Goal: Task Accomplishment & Management: Use online tool/utility

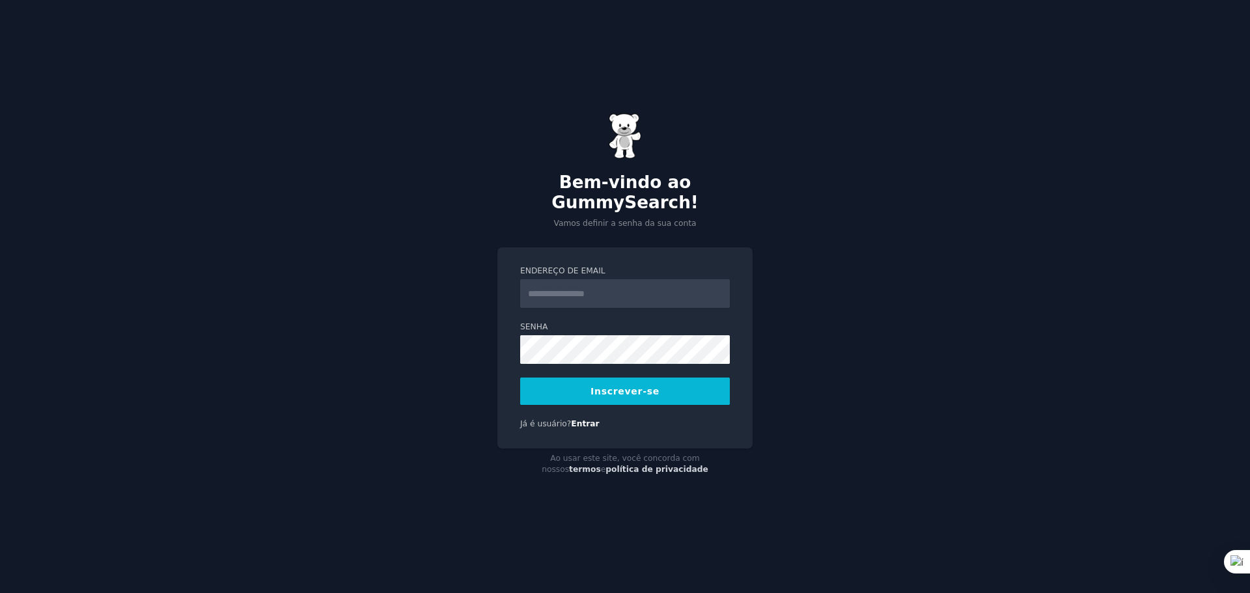
click at [555, 285] on input "Endereço de email" at bounding box center [625, 293] width 210 height 29
type input "**********"
click at [580, 404] on div "**********" at bounding box center [624, 347] width 255 height 201
click at [604, 386] on font "Inscrever-se" at bounding box center [624, 391] width 69 height 10
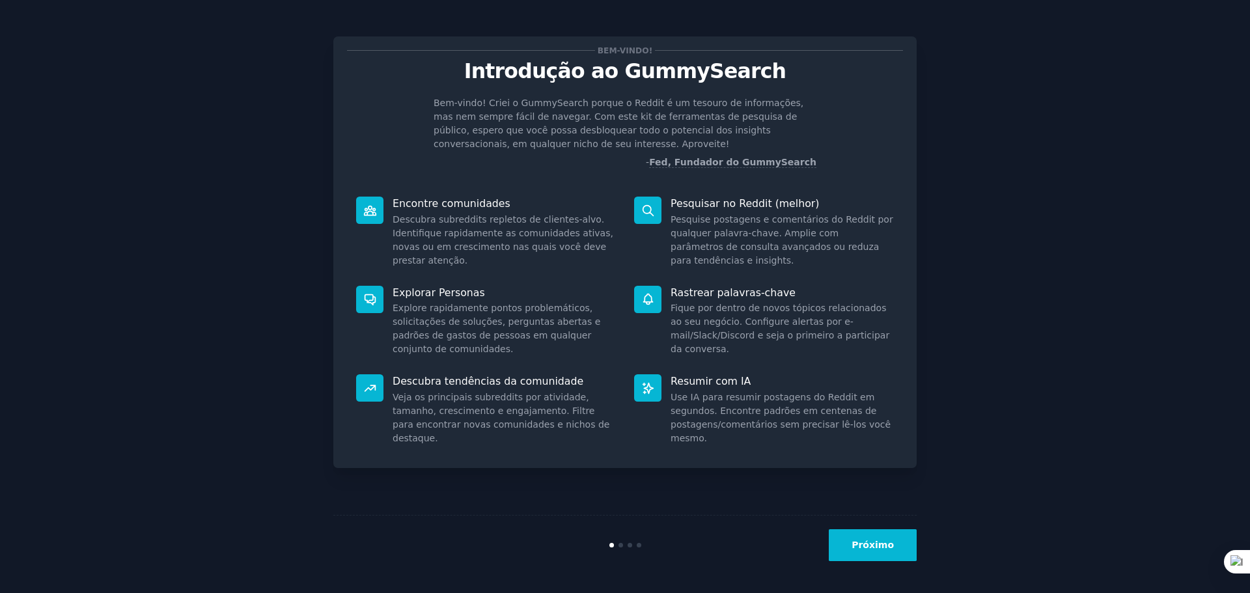
click at [885, 560] on button "Próximo" at bounding box center [873, 545] width 88 height 32
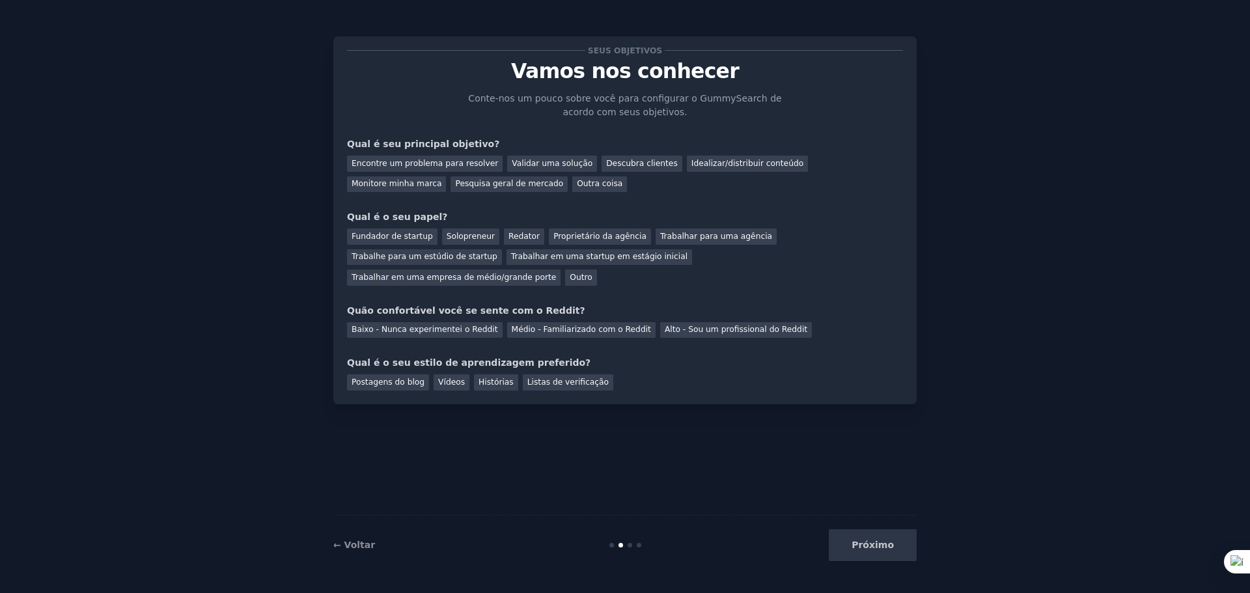
click at [879, 548] on div "Próximo" at bounding box center [819, 545] width 195 height 32
click at [877, 543] on div "Próximo" at bounding box center [819, 545] width 195 height 32
click at [859, 552] on div "Próximo" at bounding box center [819, 545] width 195 height 32
click at [896, 545] on div "Próximo" at bounding box center [819, 545] width 195 height 32
drag, startPoint x: 905, startPoint y: 546, endPoint x: 923, endPoint y: 540, distance: 18.5
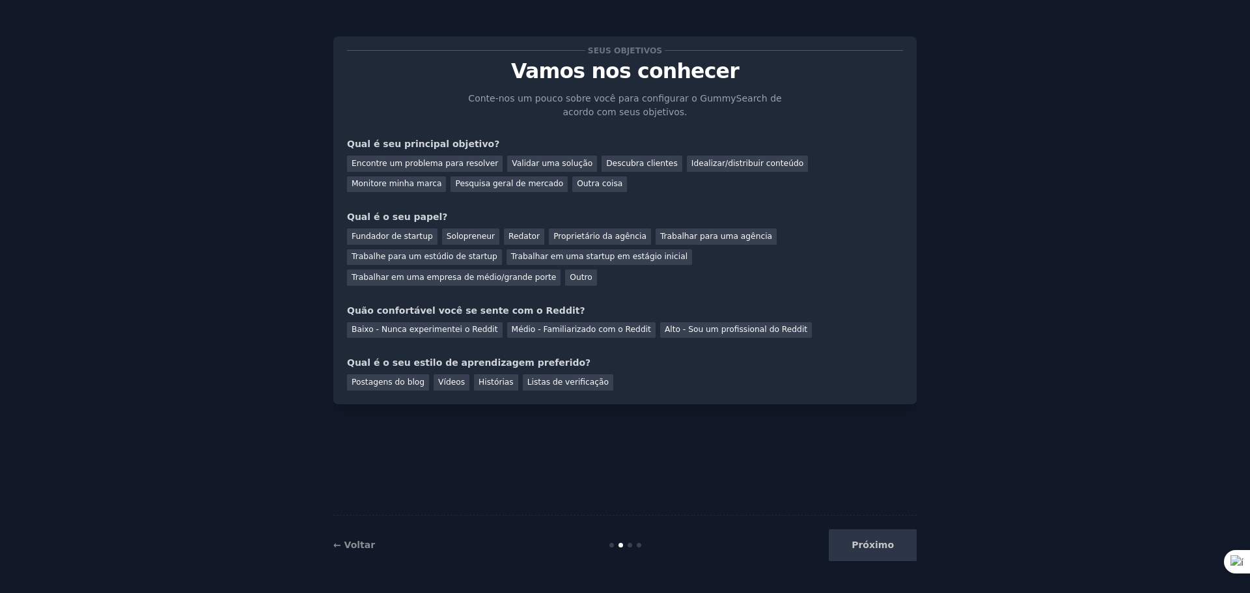
click at [916, 547] on div "Próximo" at bounding box center [819, 545] width 195 height 32
click at [967, 525] on div "Seus objetivos Vamos nos conhecer Conte-nos um pouco sobre você para configurar…" at bounding box center [624, 296] width 1213 height 556
click at [981, 444] on div "Seus objetivos Vamos nos conhecer Conte-nos um pouco sobre você para configurar…" at bounding box center [624, 296] width 1213 height 556
click at [631, 545] on div at bounding box center [629, 545] width 5 height 5
click at [349, 547] on font "← Voltar" at bounding box center [354, 545] width 42 height 10
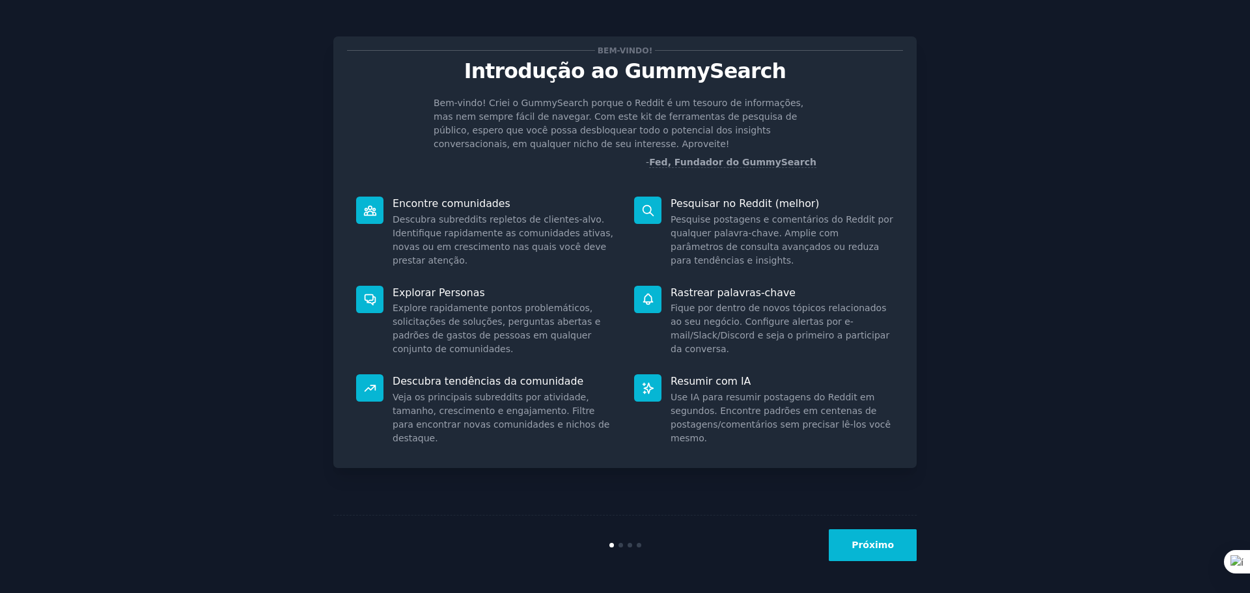
click at [871, 542] on font "Próximo" at bounding box center [872, 545] width 42 height 10
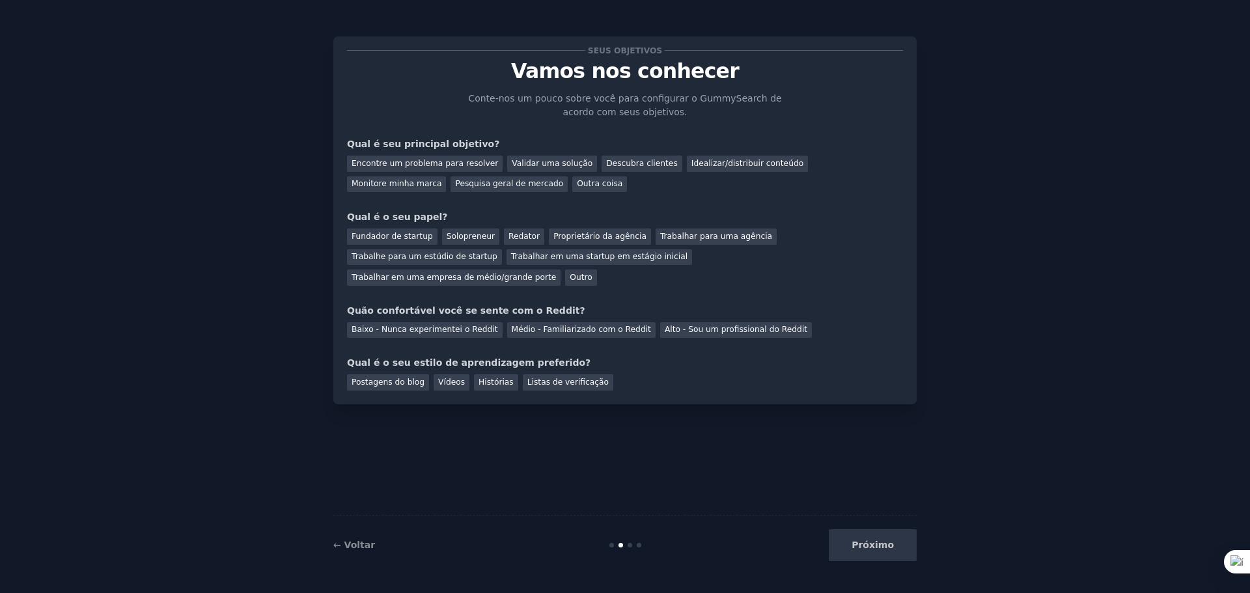
click at [876, 551] on div "Próximo" at bounding box center [819, 545] width 195 height 32
click at [880, 546] on div "Próximo" at bounding box center [819, 545] width 195 height 32
click at [643, 304] on div "Quão confortável você se sente com o Reddit?" at bounding box center [625, 311] width 556 height 14
click at [644, 318] on div "Baixo - Nunca experimentei o Reddit Médio - Familiarizado com o Reddit Alto - S…" at bounding box center [625, 328] width 556 height 21
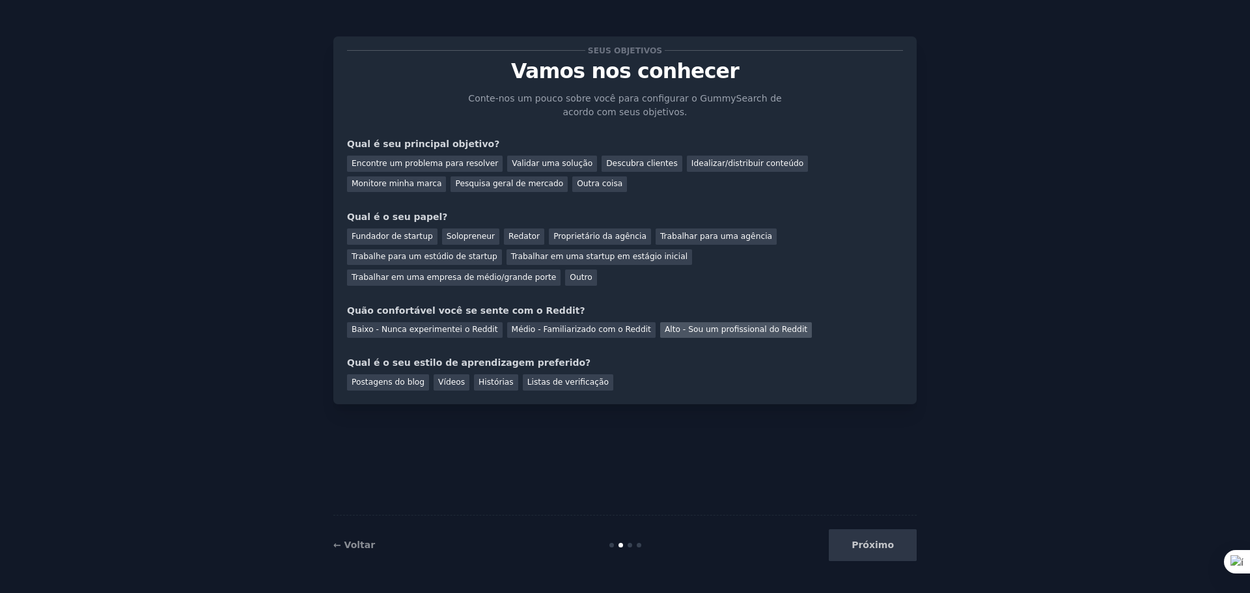
click at [665, 325] on font "Alto - Sou um profissional do Reddit" at bounding box center [736, 329] width 143 height 9
click at [329, 551] on div "Seus objetivos Vamos nos conhecer Conte-nos um pouco sobre você para configurar…" at bounding box center [624, 296] width 1213 height 556
click at [348, 549] on font "← Voltar" at bounding box center [354, 545] width 42 height 10
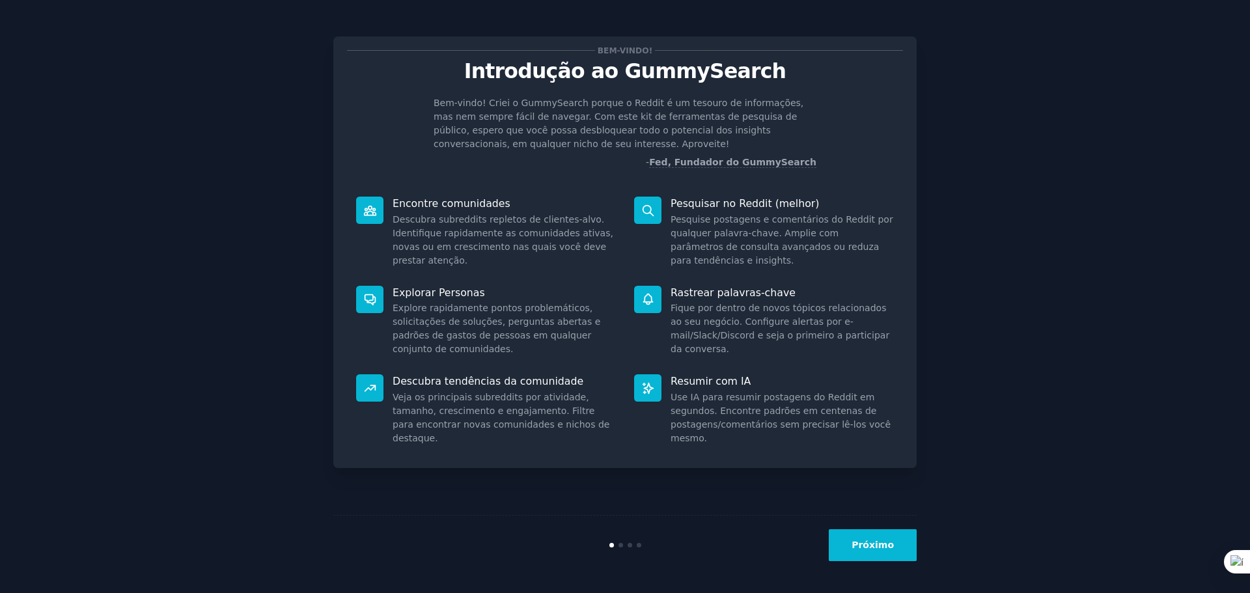
click at [430, 212] on div "Encontre comunidades Descubra subreddits repletos de clientes-alvo. Identifique…" at bounding box center [486, 231] width 278 height 89
click at [855, 550] on button "Próximo" at bounding box center [873, 545] width 88 height 32
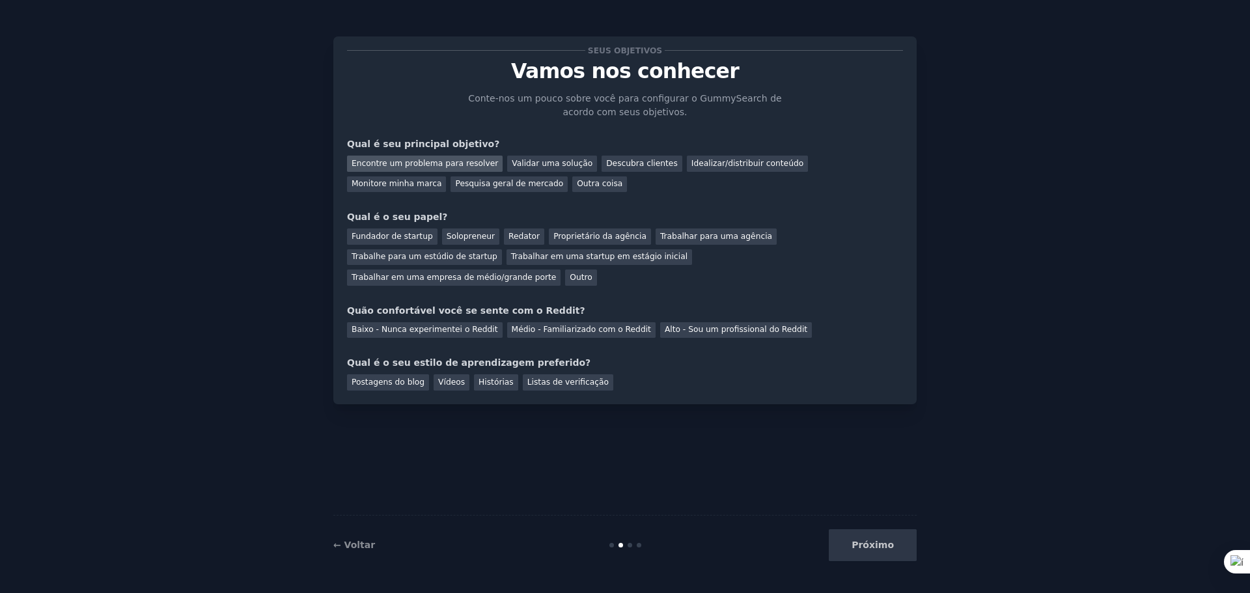
click at [420, 164] on font "Encontre um problema para resolver" at bounding box center [424, 163] width 146 height 9
click at [455, 181] on font "Pesquisa geral de mercado" at bounding box center [509, 183] width 108 height 9
click at [572, 180] on div "Outra coisa" at bounding box center [599, 184] width 55 height 16
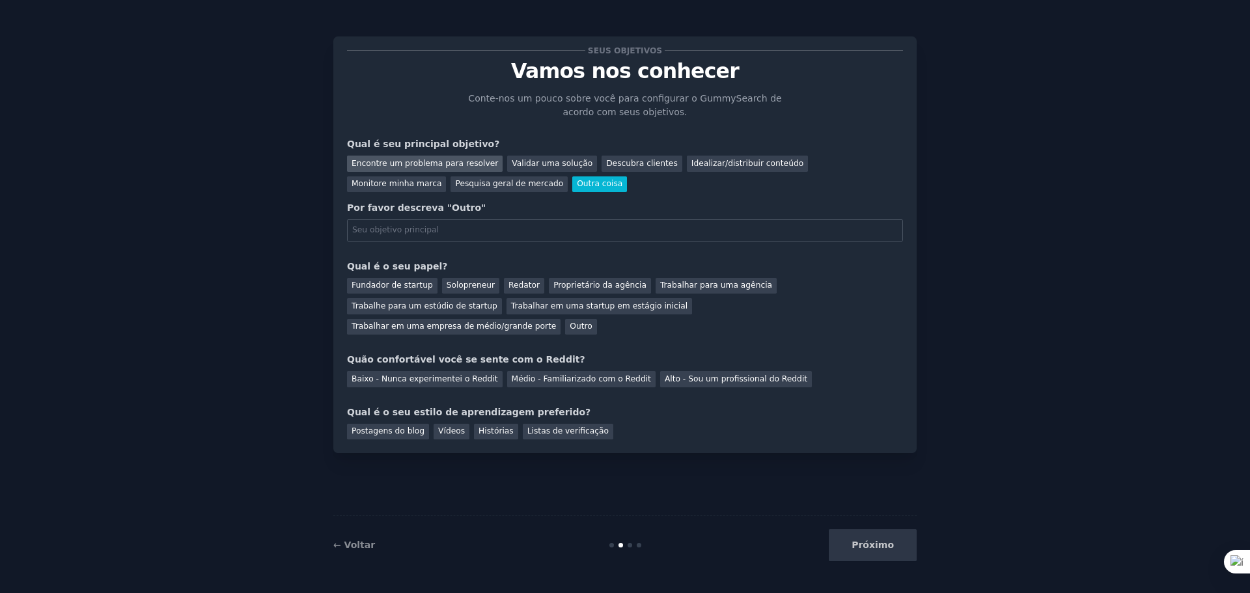
click at [435, 164] on font "Encontre um problema para resolver" at bounding box center [424, 163] width 146 height 9
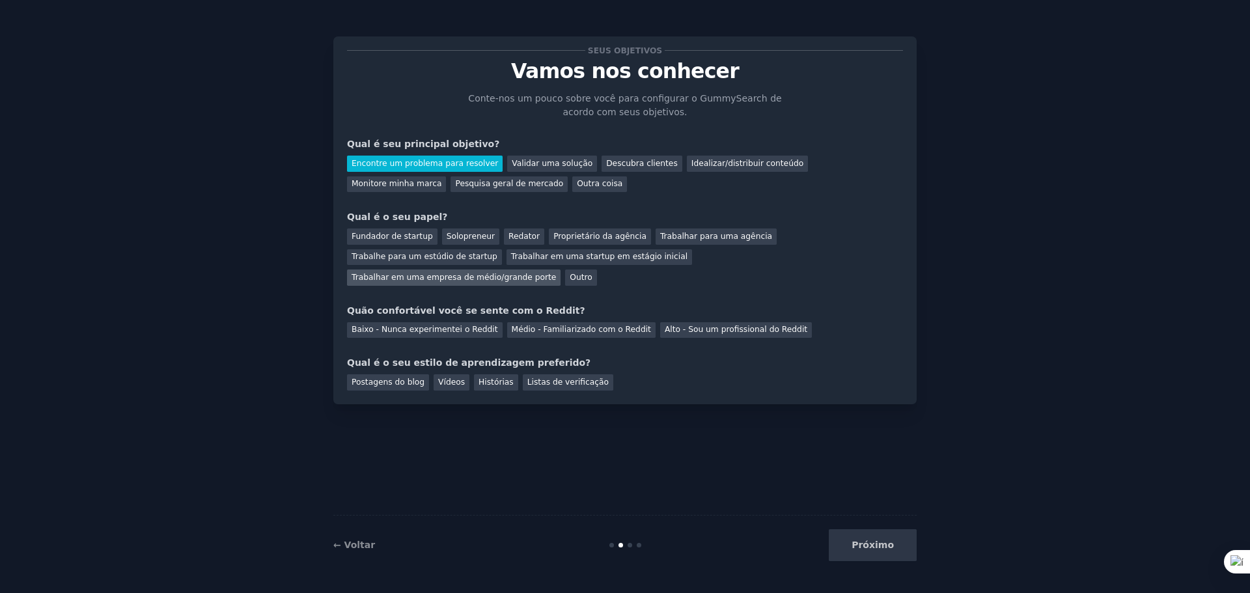
click at [556, 273] on font "Trabalhar em uma empresa de médio/grande porte" at bounding box center [453, 277] width 204 height 9
click at [444, 325] on font "Baixo - Nunca experimentei o Reddit" at bounding box center [424, 329] width 146 height 9
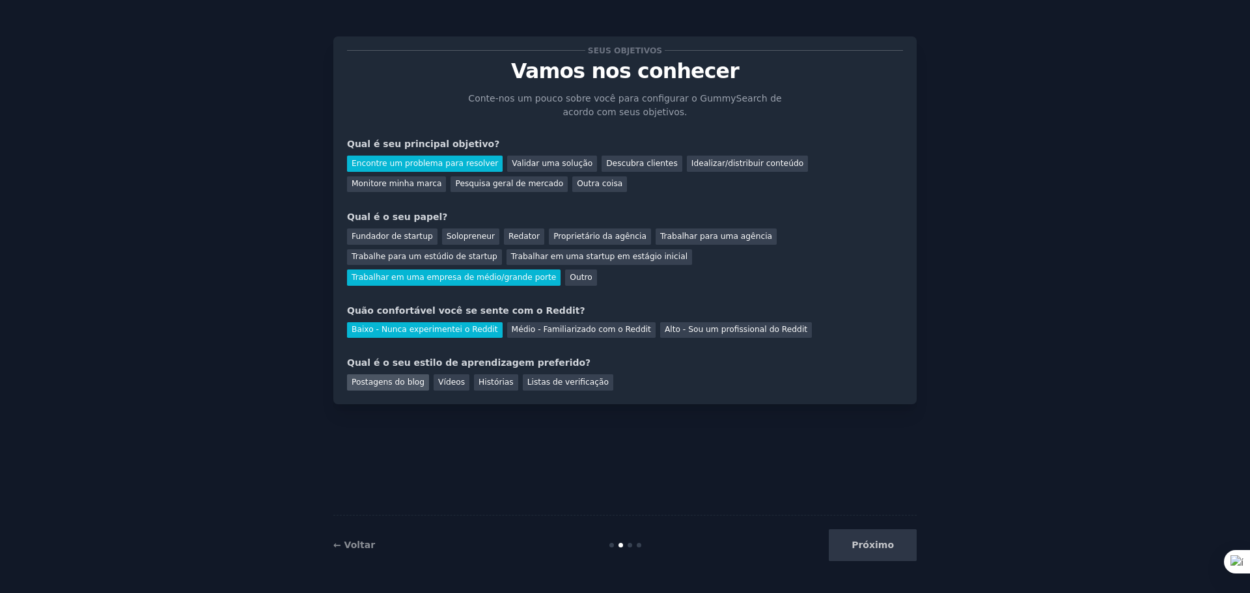
click at [389, 377] on font "Postagens do blog" at bounding box center [387, 381] width 73 height 9
click at [478, 377] on font "Histórias" at bounding box center [495, 381] width 35 height 9
click at [421, 374] on div "Postagens do blog" at bounding box center [388, 382] width 82 height 16
click at [879, 547] on font "Próximo" at bounding box center [872, 545] width 42 height 10
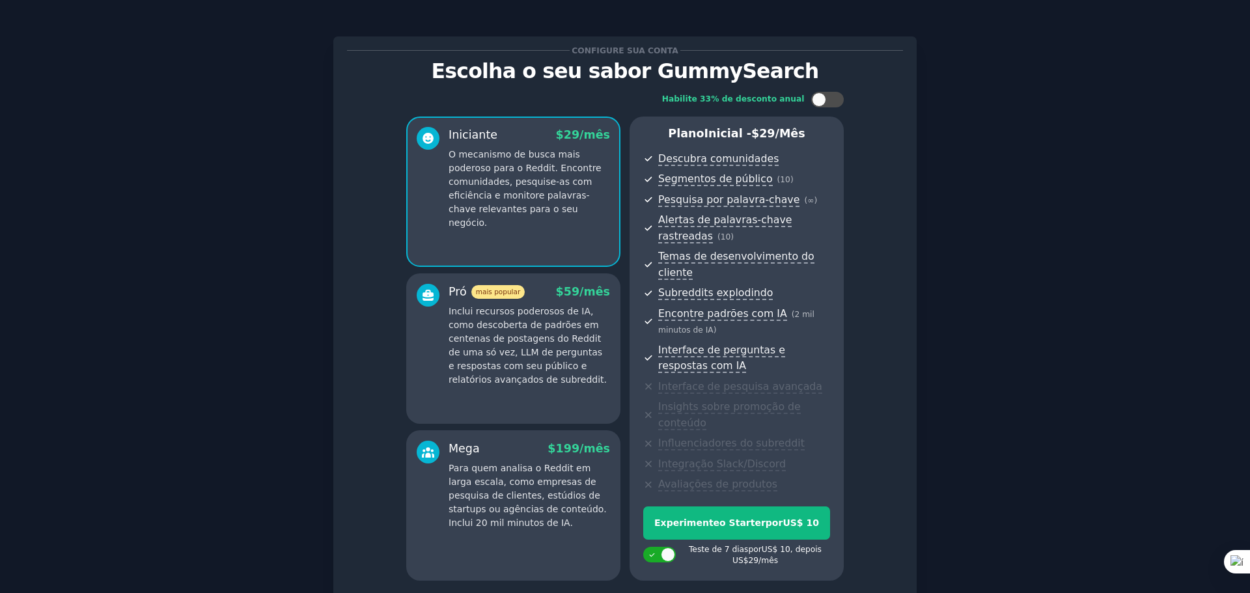
scroll to position [95, 0]
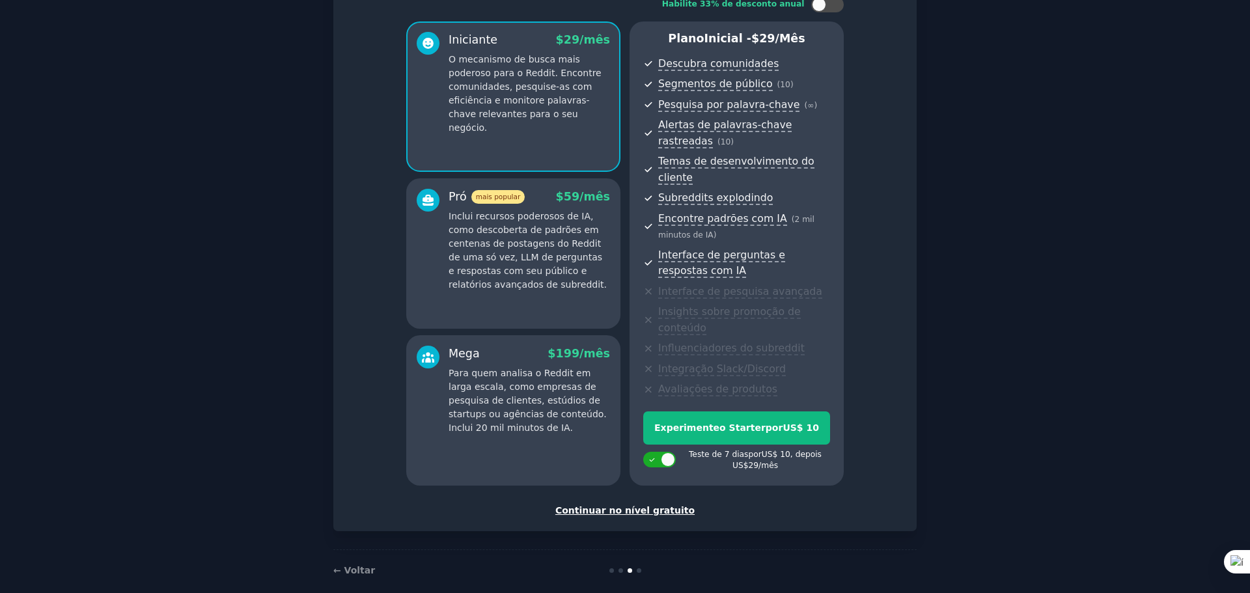
click at [649, 505] on font "Continuar no nível gratuito" at bounding box center [624, 510] width 139 height 10
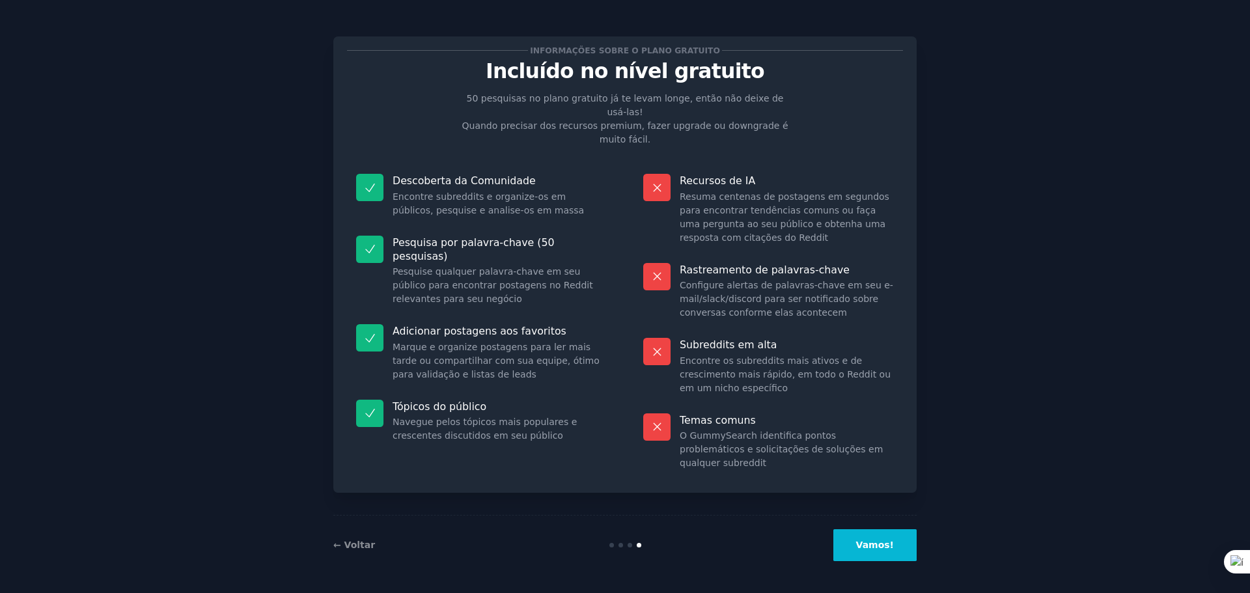
click at [885, 544] on font "Vamos!" at bounding box center [875, 545] width 38 height 10
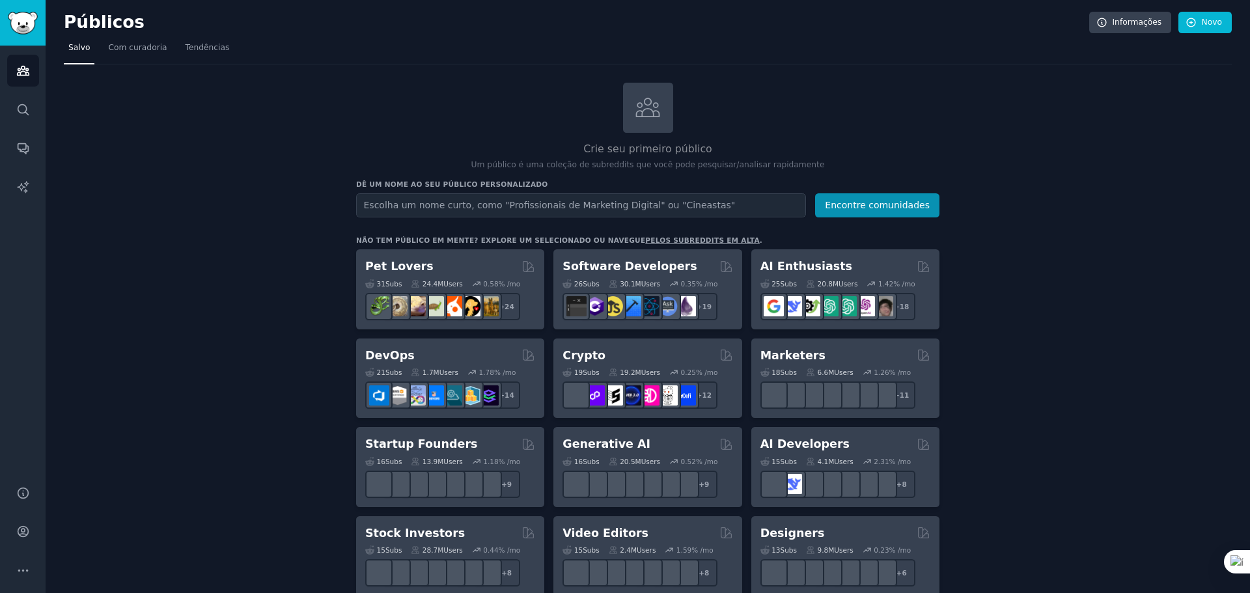
click at [445, 208] on input "text" at bounding box center [581, 205] width 450 height 24
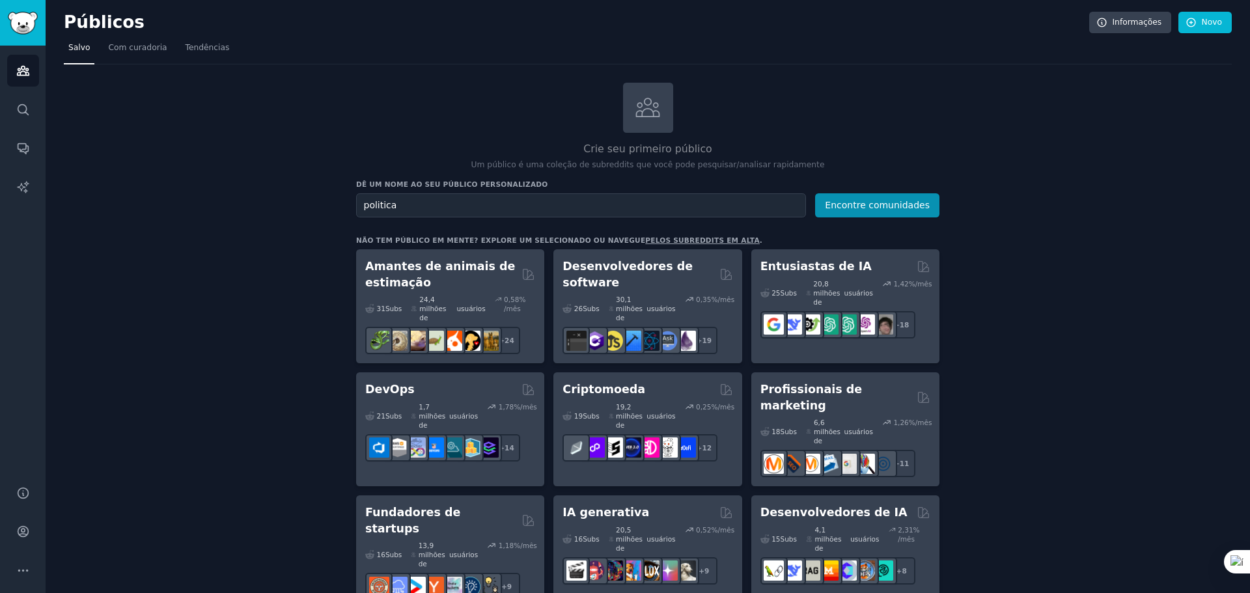
type input "politica"
click at [815, 193] on button "Encontre comunidades" at bounding box center [877, 205] width 124 height 24
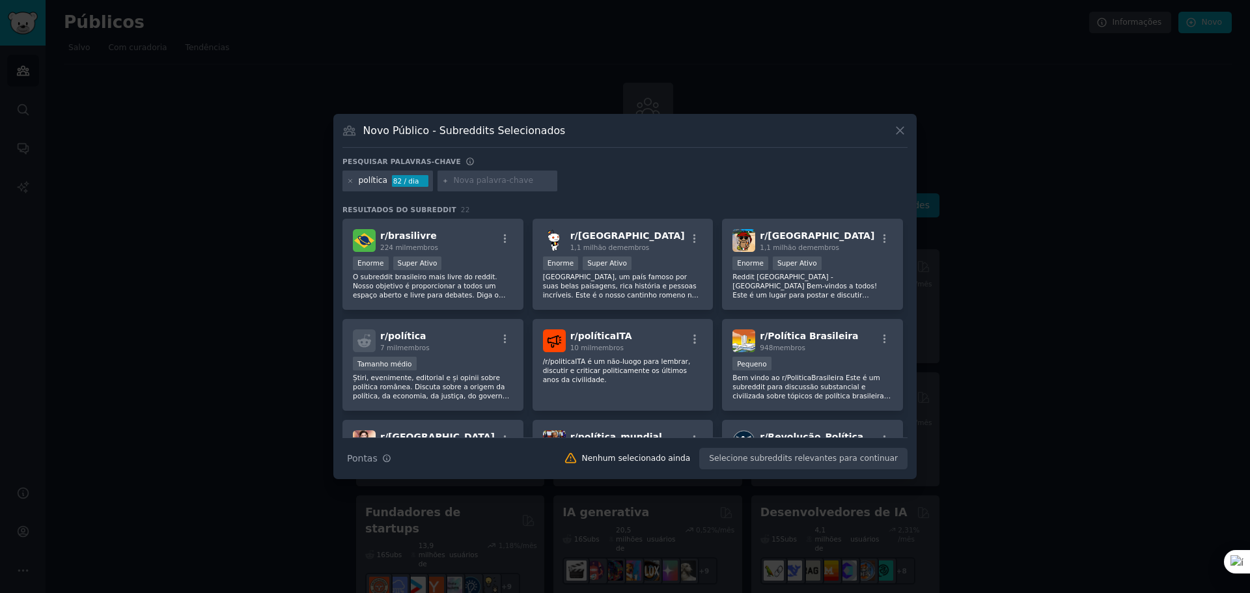
click at [462, 184] on input "text" at bounding box center [503, 181] width 99 height 12
type input "marketing politico"
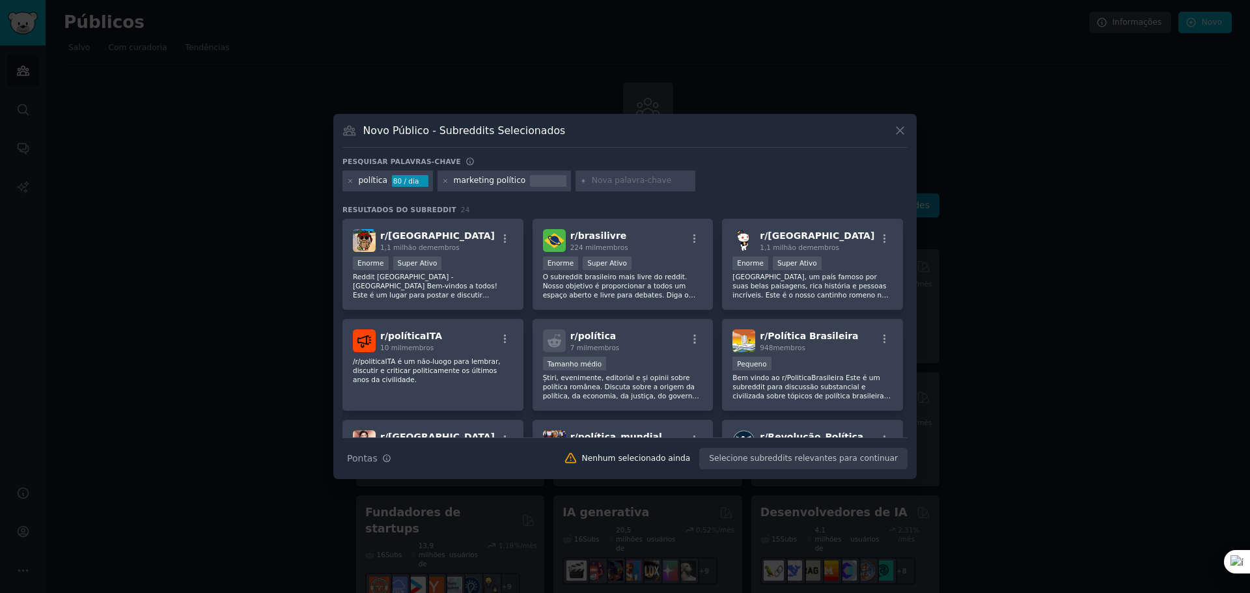
click at [596, 178] on input "text" at bounding box center [641, 181] width 99 height 12
type input "intensoes de voto"
click at [901, 132] on icon at bounding box center [899, 131] width 7 height 7
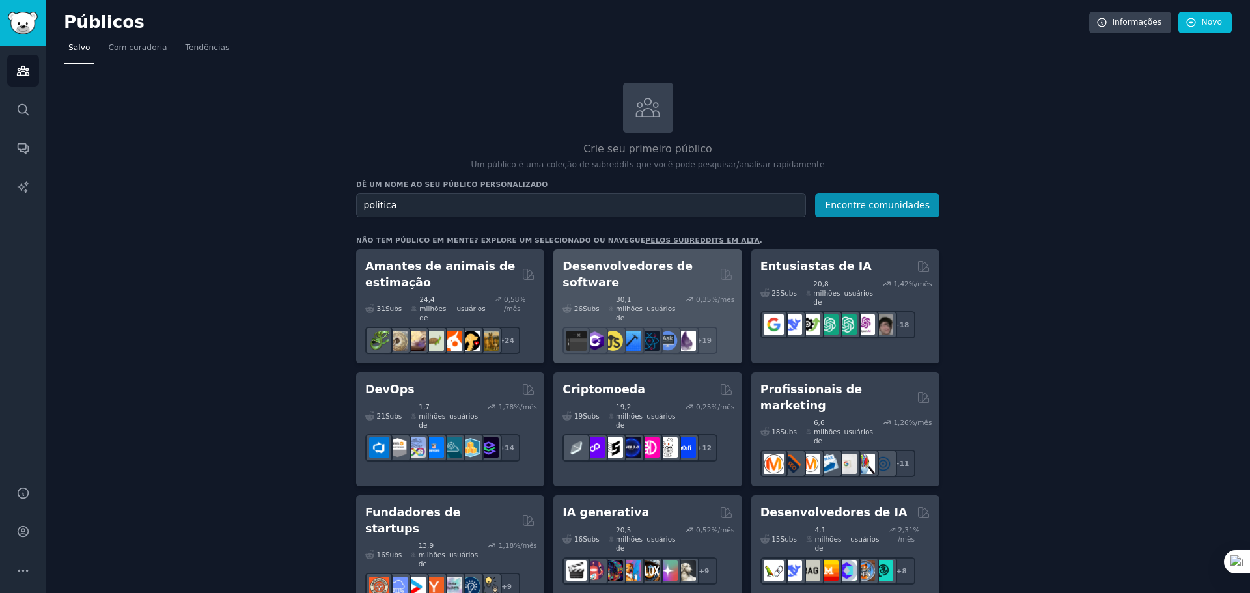
click at [658, 271] on font "Desenvolvedores de software" at bounding box center [627, 274] width 130 height 29
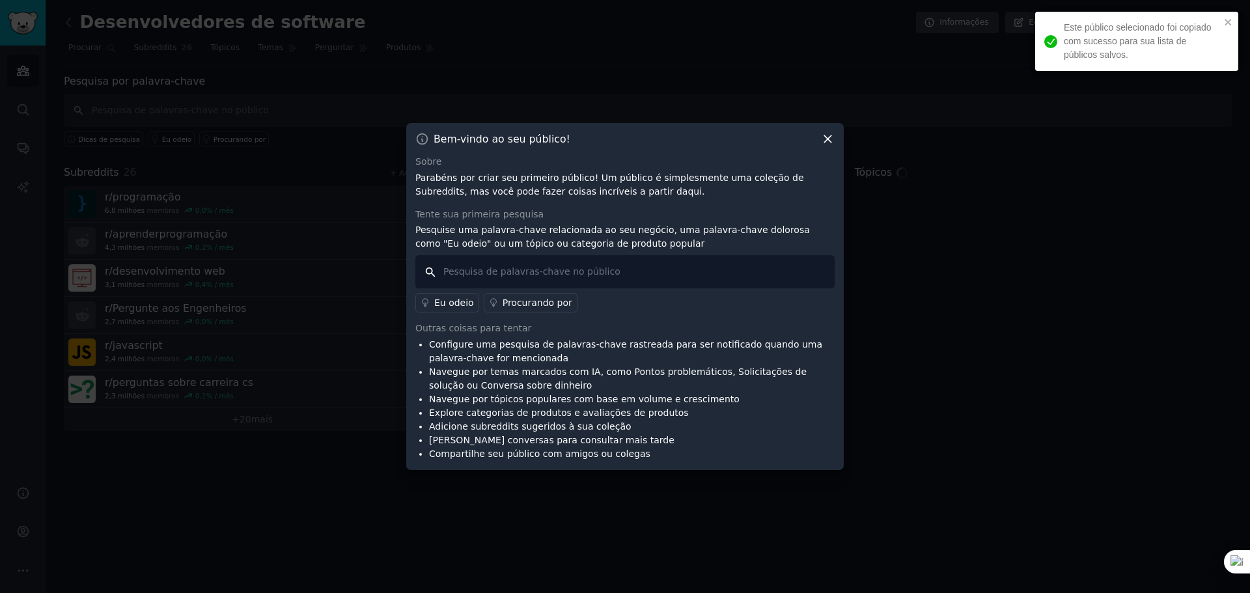
click at [469, 275] on input "text" at bounding box center [624, 271] width 419 height 33
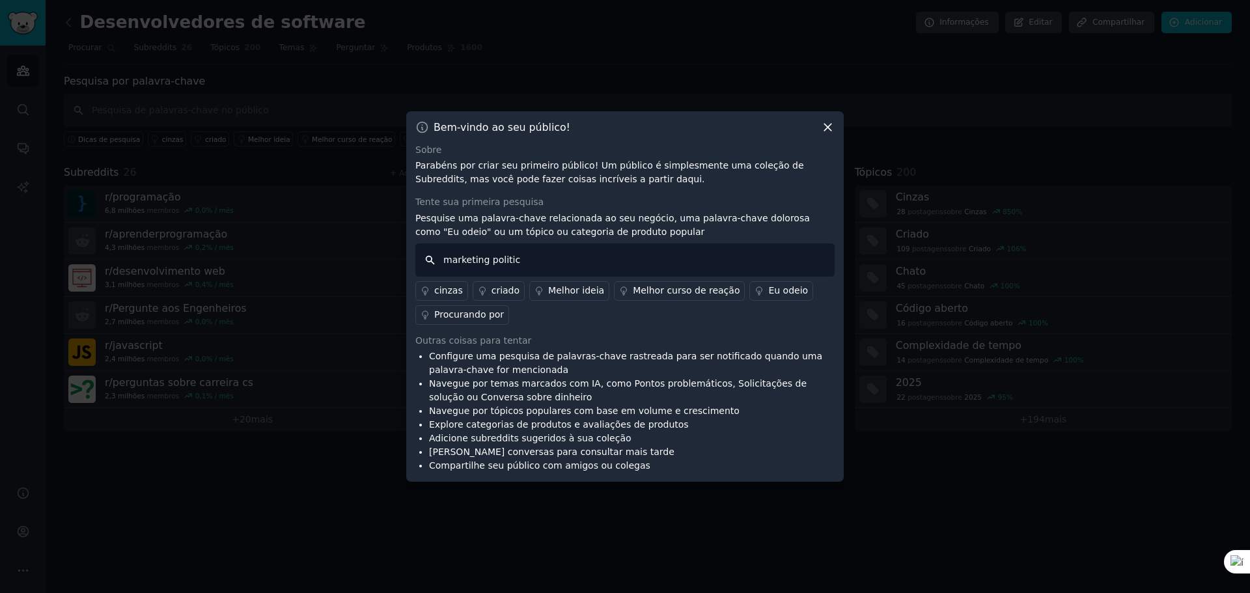
type input "marketing politico"
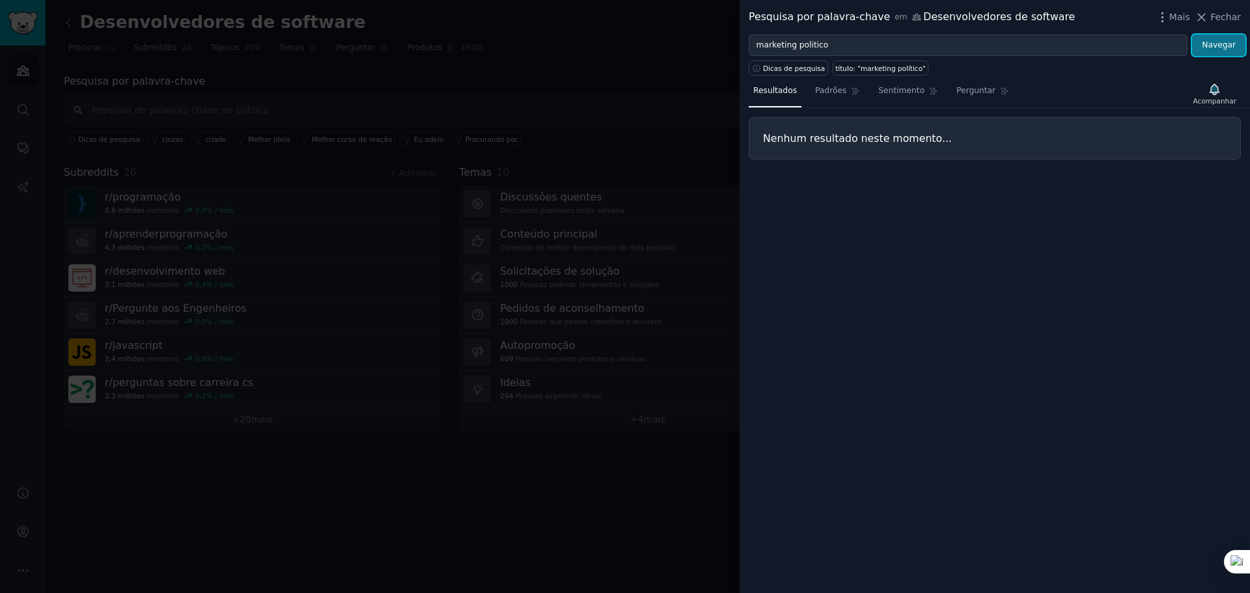
click at [1226, 37] on button "Navegar" at bounding box center [1218, 45] width 53 height 22
click at [1205, 16] on icon at bounding box center [1201, 17] width 14 height 14
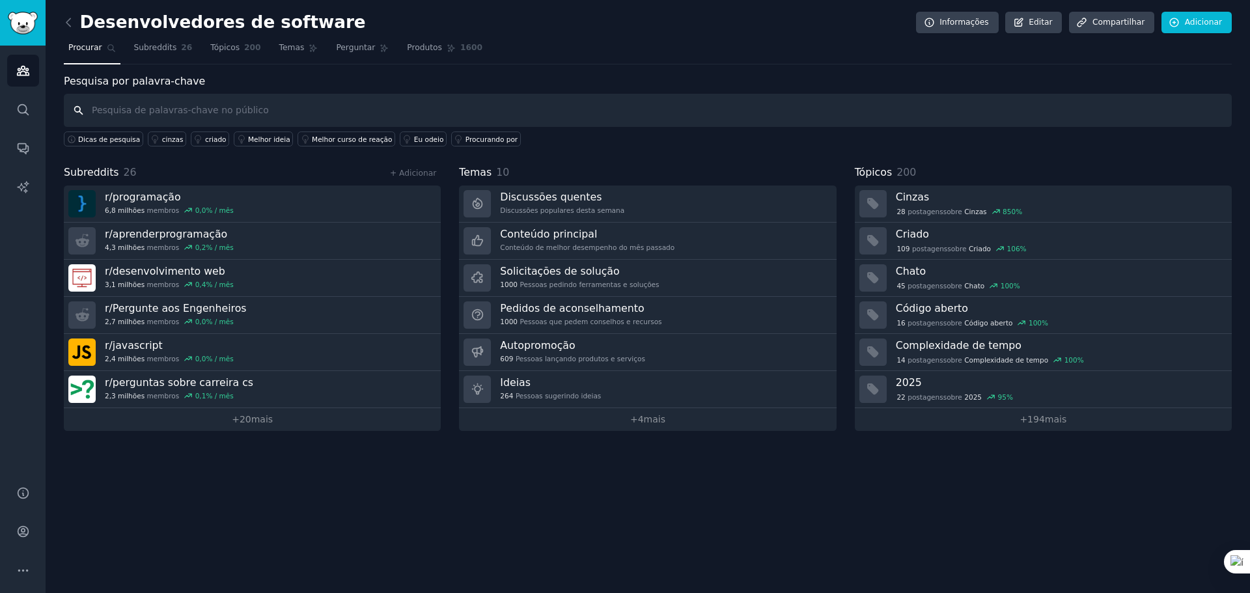
click at [322, 105] on input "text" at bounding box center [648, 110] width 1168 height 33
type input "politica"
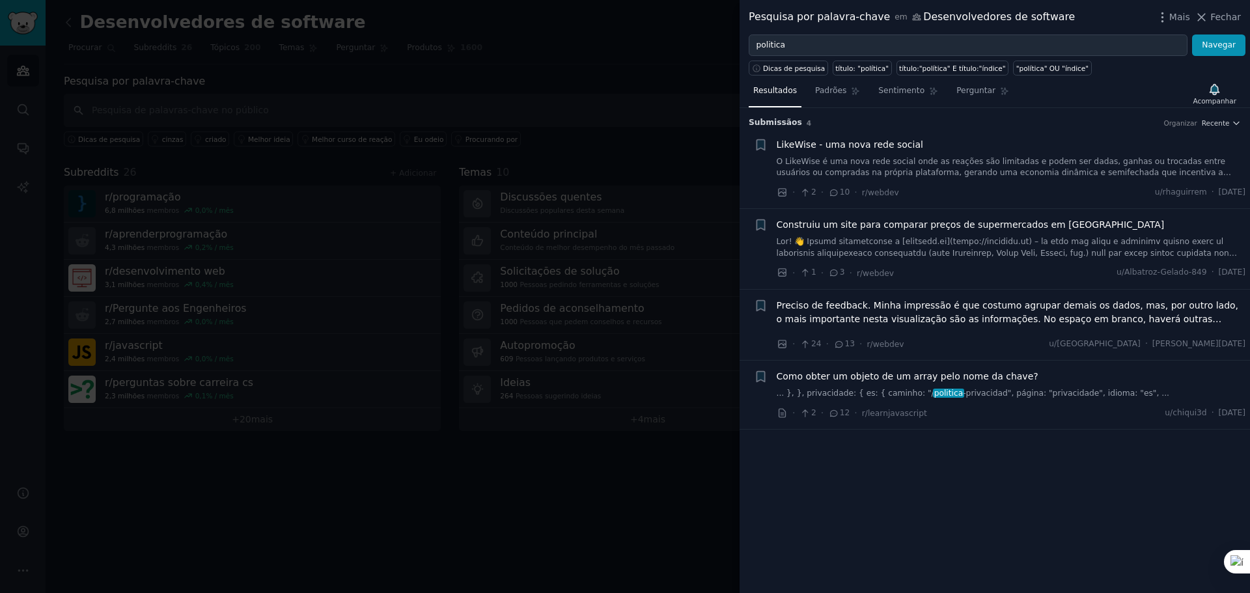
click at [588, 60] on div at bounding box center [625, 296] width 1250 height 593
